Goal: Information Seeking & Learning: Learn about a topic

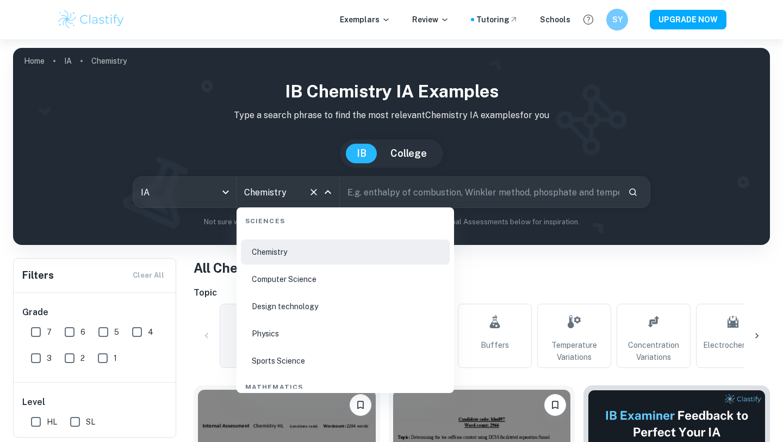
scroll to position [1719, 0]
click at [281, 331] on li "Physics" at bounding box center [345, 330] width 209 height 25
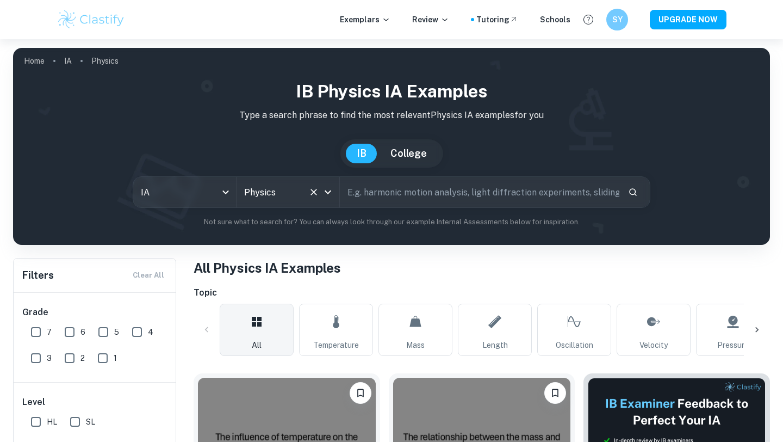
scroll to position [58, 0]
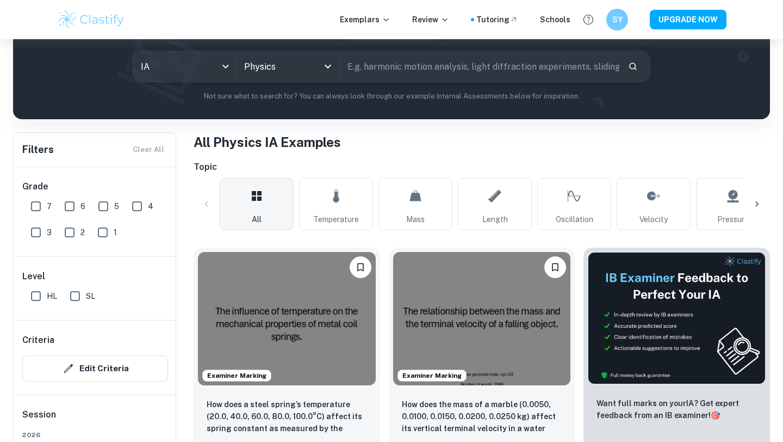
scroll to position [153, 0]
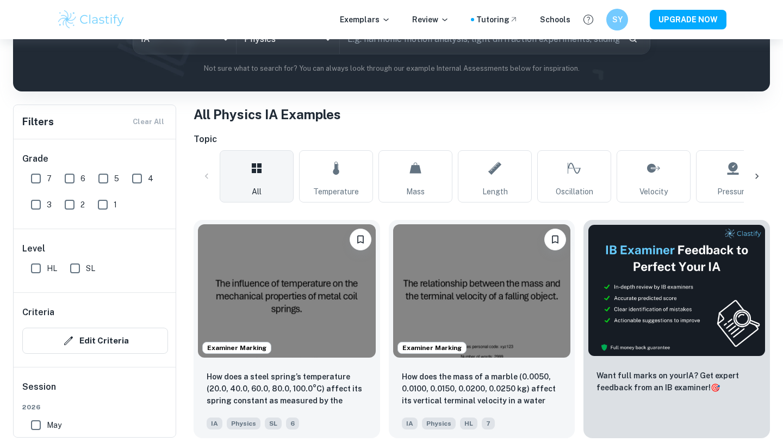
click at [40, 180] on input "7" at bounding box center [36, 179] width 22 height 22
checkbox input "true"
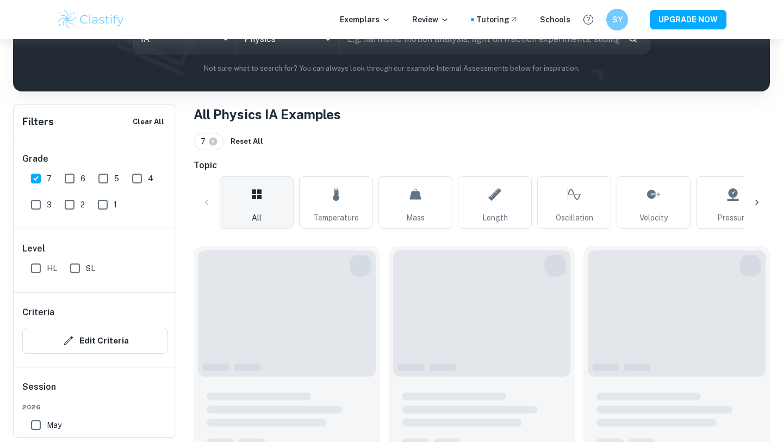
click at [34, 268] on input "HL" at bounding box center [36, 268] width 22 height 22
checkbox input "true"
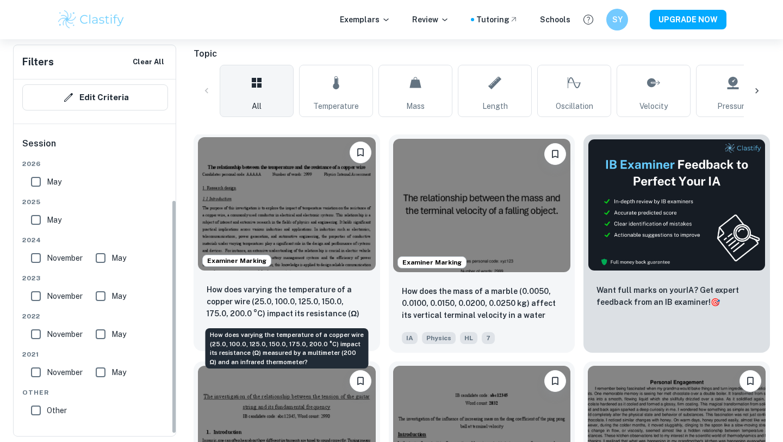
scroll to position [297, 0]
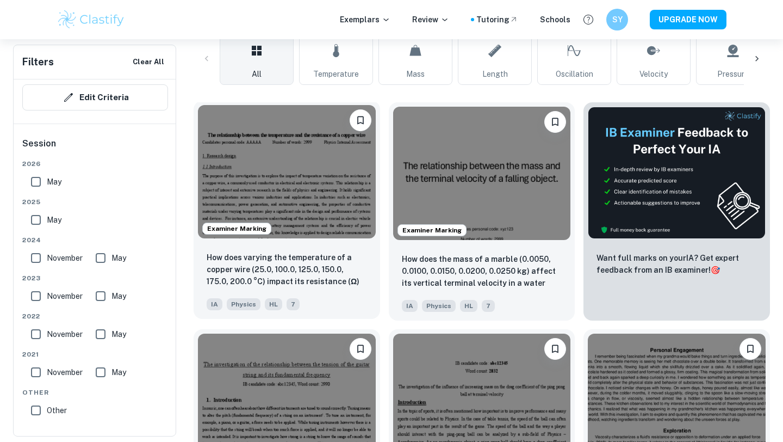
click at [315, 203] on img at bounding box center [287, 171] width 178 height 133
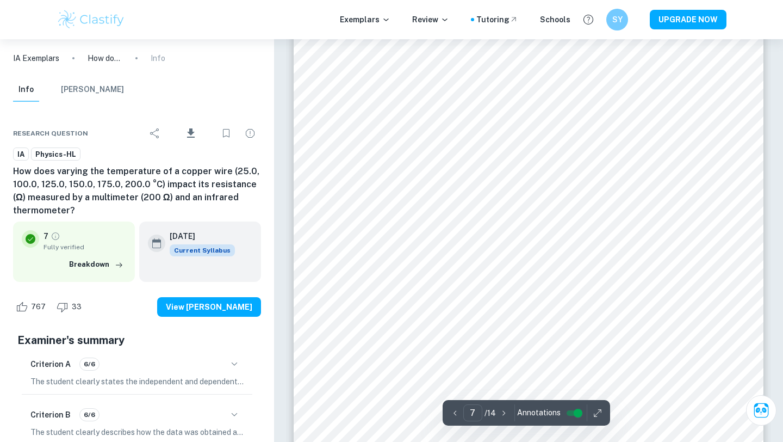
scroll to position [4210, 0]
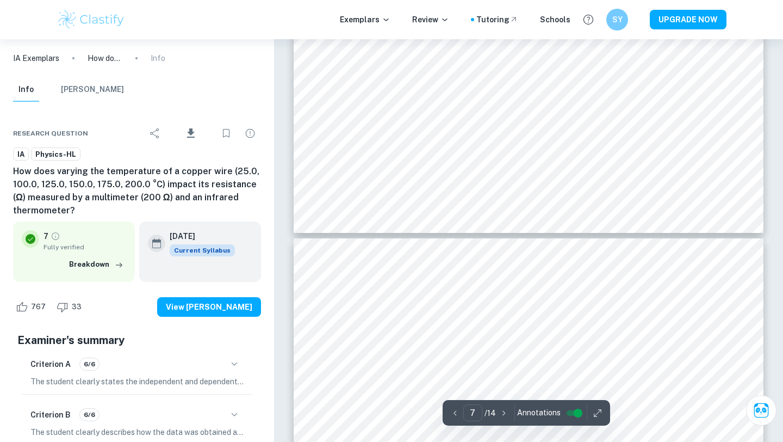
type input "8"
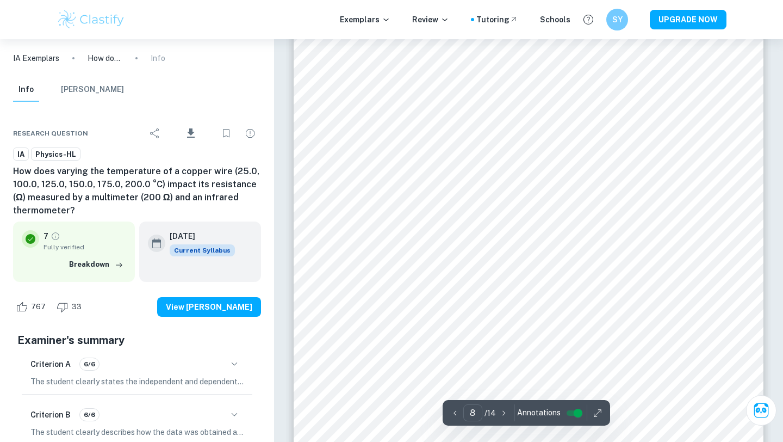
scroll to position [4870, 0]
